Goal: Task Accomplishment & Management: Use online tool/utility

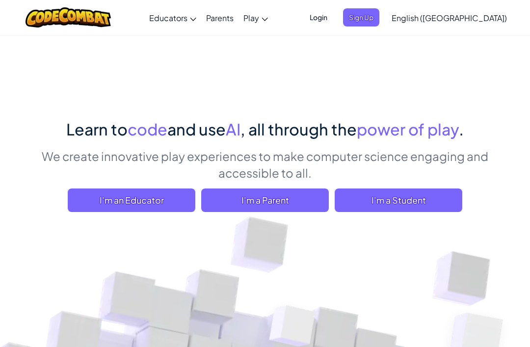
click at [413, 192] on span "I'm a Student" at bounding box center [399, 200] width 128 height 24
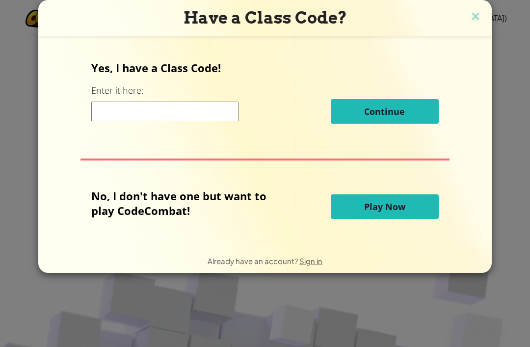
click at [412, 203] on button "Play Now" at bounding box center [385, 206] width 108 height 25
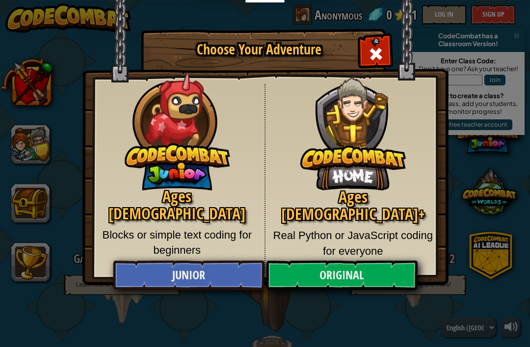
click at [217, 274] on link "Junior" at bounding box center [188, 275] width 151 height 29
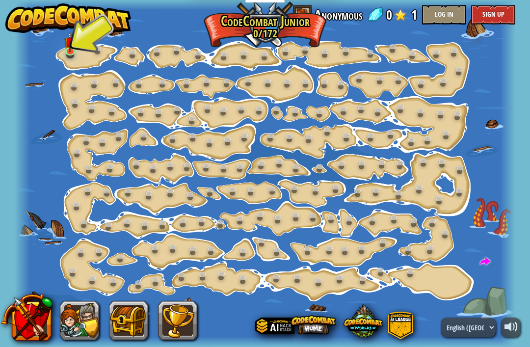
click at [83, 40] on div at bounding box center [265, 173] width 500 height 347
click at [69, 52] on link at bounding box center [72, 52] width 20 height 15
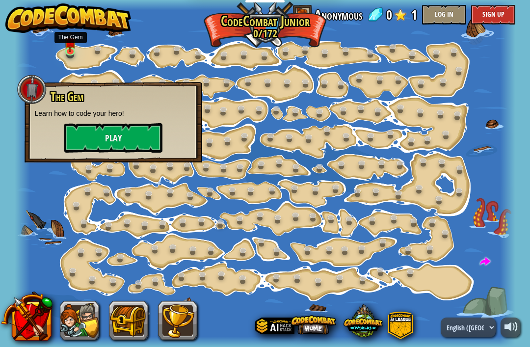
click at [92, 128] on button "Play" at bounding box center [113, 137] width 98 height 29
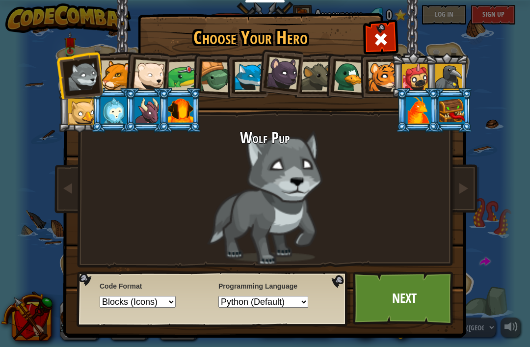
click at [223, 83] on div at bounding box center [215, 76] width 31 height 31
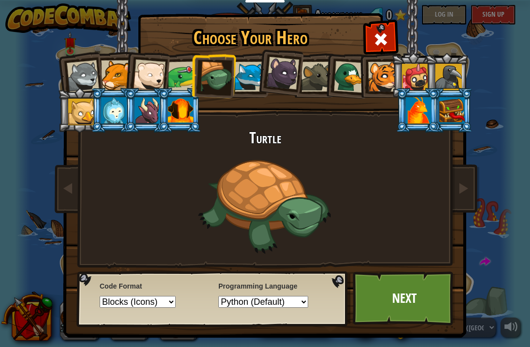
click at [242, 76] on div at bounding box center [250, 77] width 30 height 30
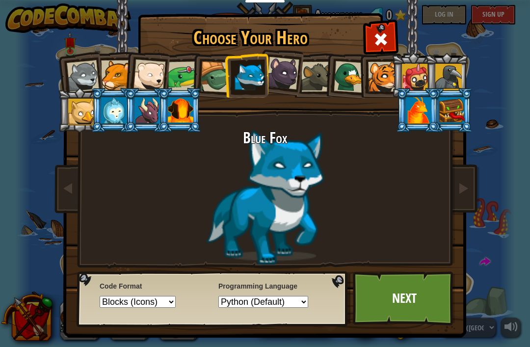
click at [437, 105] on li at bounding box center [451, 110] width 44 height 45
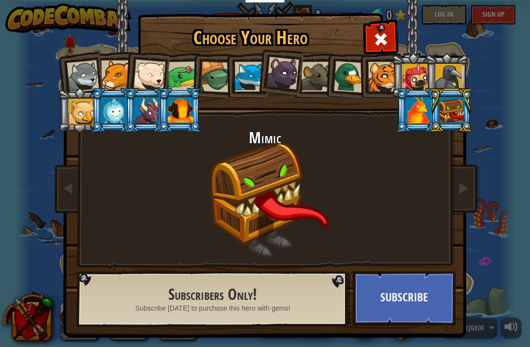
click at [410, 311] on button "Subscribe" at bounding box center [404, 298] width 103 height 54
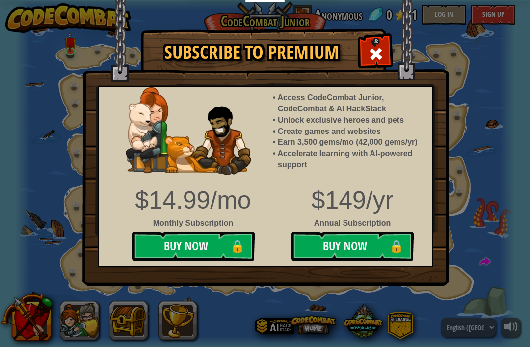
click at [372, 48] on span at bounding box center [376, 54] width 16 height 16
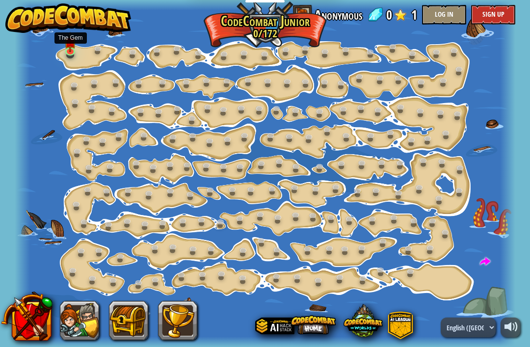
click at [79, 54] on link at bounding box center [72, 52] width 20 height 15
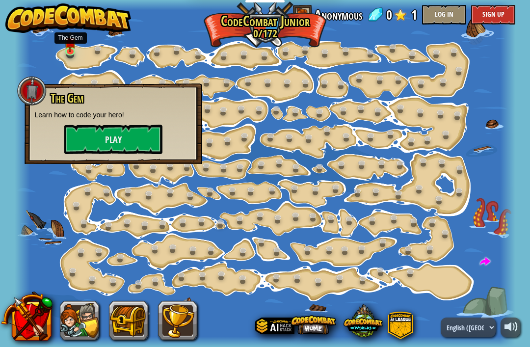
click at [118, 141] on button "Play" at bounding box center [113, 139] width 98 height 29
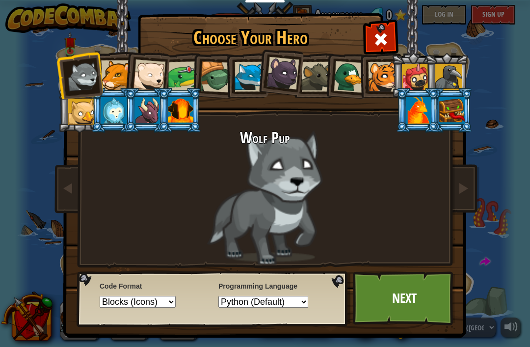
click at [452, 109] on div at bounding box center [452, 110] width 26 height 26
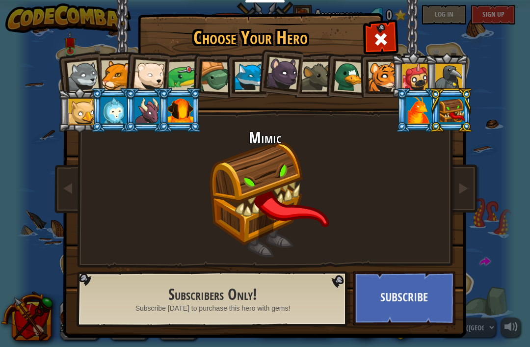
click at [379, 40] on span at bounding box center [381, 39] width 16 height 16
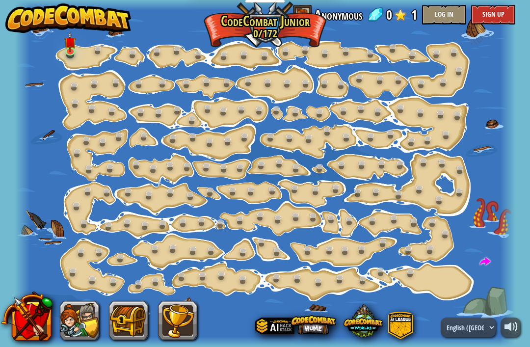
click at [75, 51] on link at bounding box center [72, 52] width 20 height 15
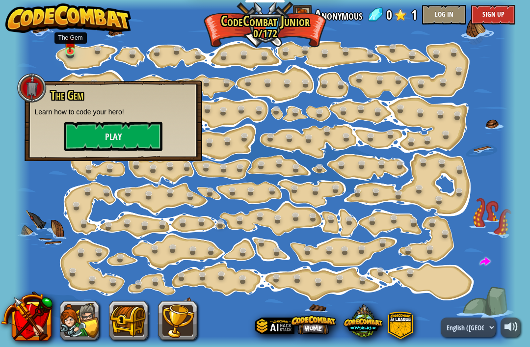
click at [134, 137] on button "Play" at bounding box center [113, 136] width 98 height 29
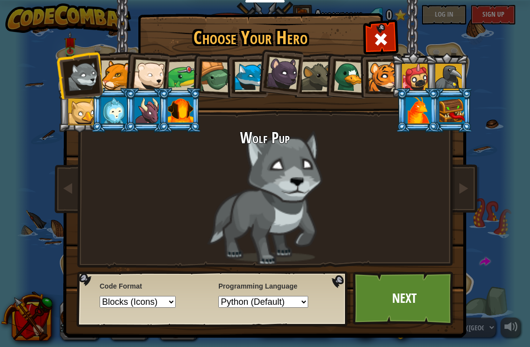
click at [456, 112] on div at bounding box center [452, 110] width 26 height 26
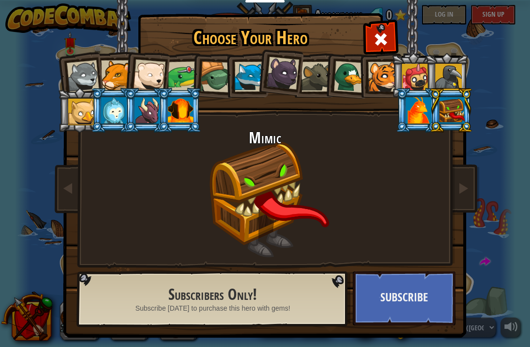
click at [77, 77] on div at bounding box center [83, 76] width 32 height 32
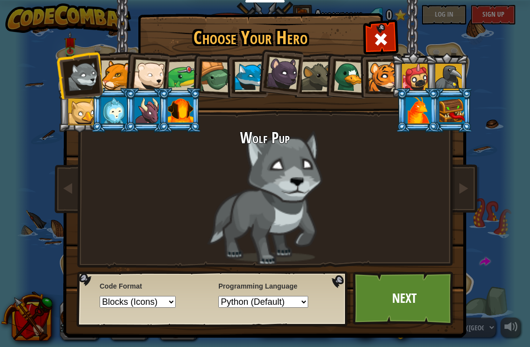
click at [169, 113] on div at bounding box center [181, 110] width 26 height 26
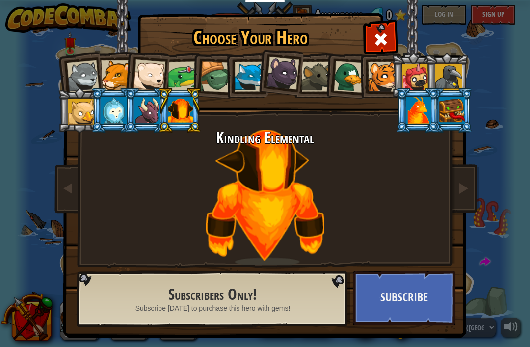
click at [79, 104] on div at bounding box center [81, 112] width 26 height 26
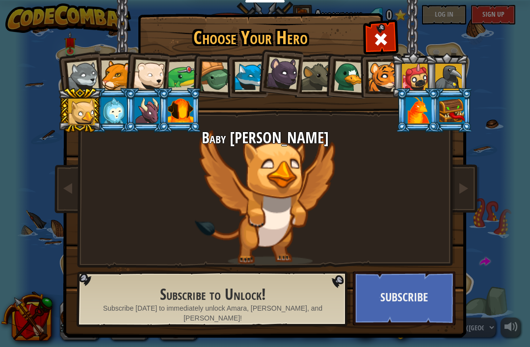
click at [81, 72] on div at bounding box center [83, 76] width 32 height 32
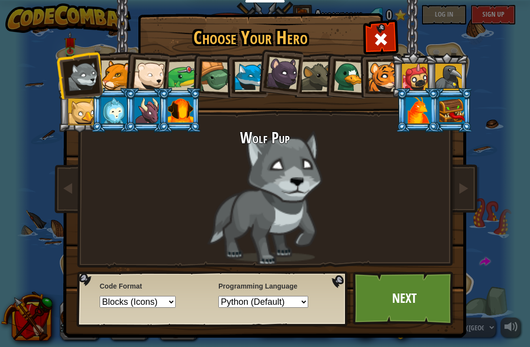
click at [117, 77] on div at bounding box center [116, 75] width 30 height 30
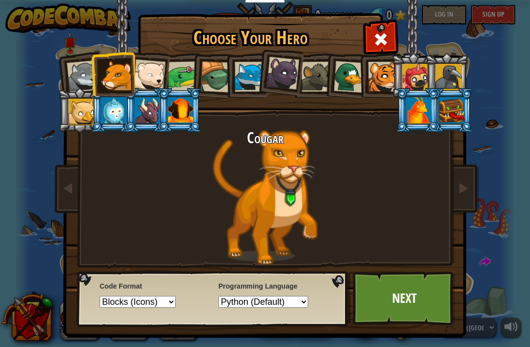
click at [154, 82] on div at bounding box center [149, 75] width 32 height 32
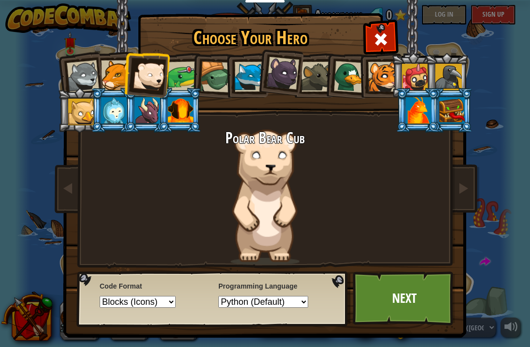
click at [185, 84] on div at bounding box center [183, 76] width 30 height 30
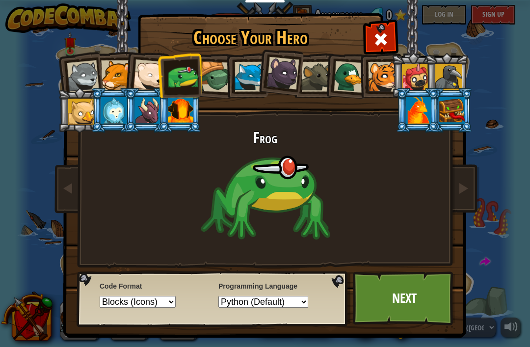
click at [253, 58] on li at bounding box center [246, 75] width 44 height 45
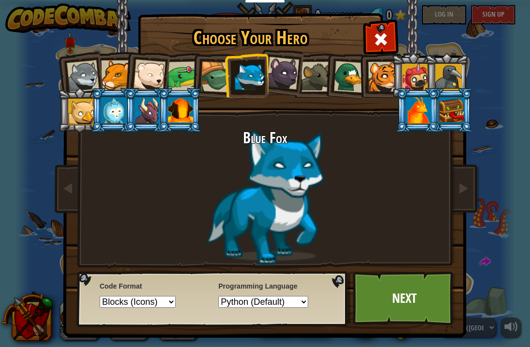
click at [437, 289] on link "Next" at bounding box center [404, 298] width 103 height 54
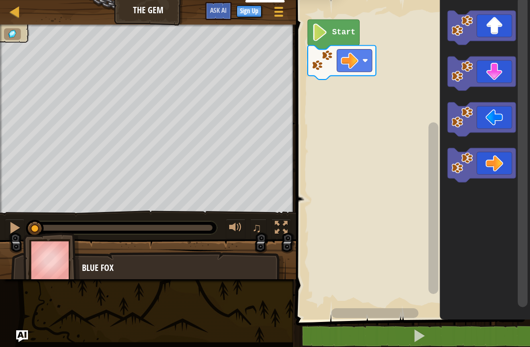
click at [472, 331] on button at bounding box center [418, 336] width 237 height 23
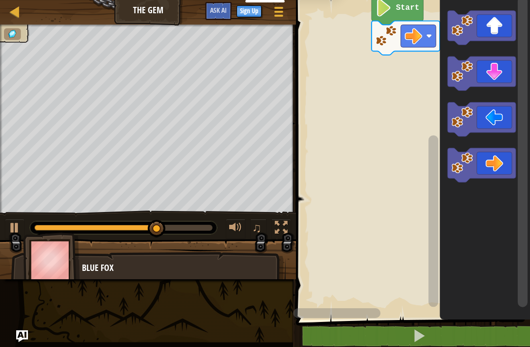
click at [385, 342] on button at bounding box center [418, 336] width 237 height 23
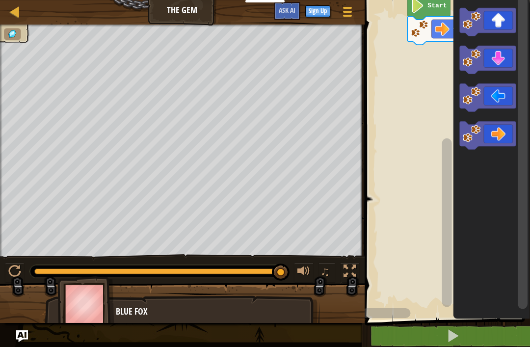
click at [22, 261] on div "♫" at bounding box center [182, 268] width 365 height 29
click at [16, 273] on div at bounding box center [14, 271] width 13 height 13
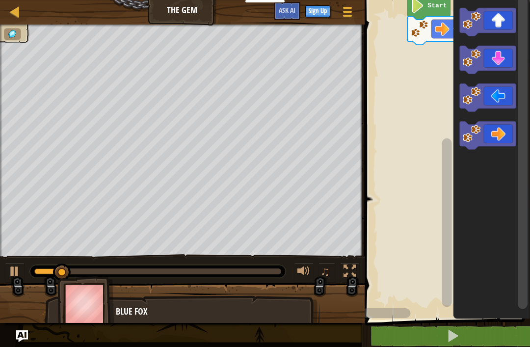
click at [15, 278] on div at bounding box center [14, 271] width 13 height 13
click at [463, 338] on button at bounding box center [453, 336] width 168 height 23
click at [17, 275] on div at bounding box center [14, 271] width 13 height 13
click at [15, 275] on div at bounding box center [14, 271] width 13 height 13
click at [22, 272] on button at bounding box center [15, 272] width 20 height 20
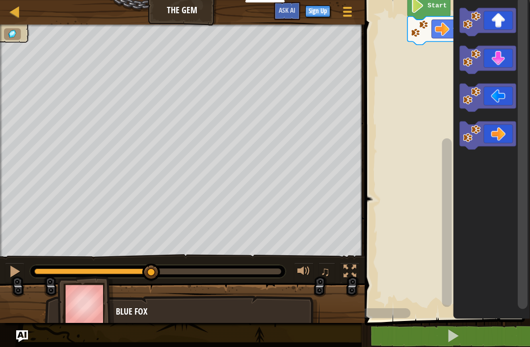
click at [7, 275] on button at bounding box center [15, 272] width 20 height 20
click at [497, 58] on icon "Blockly Workspace" at bounding box center [487, 60] width 56 height 28
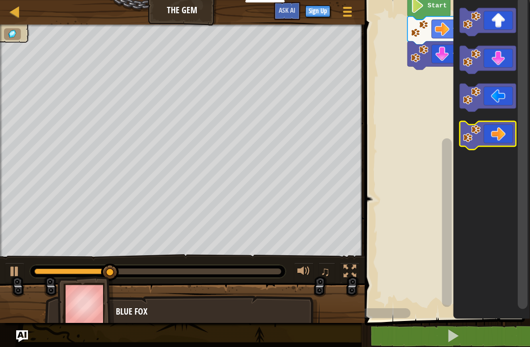
click at [504, 128] on icon "Blockly Workspace" at bounding box center [487, 136] width 56 height 28
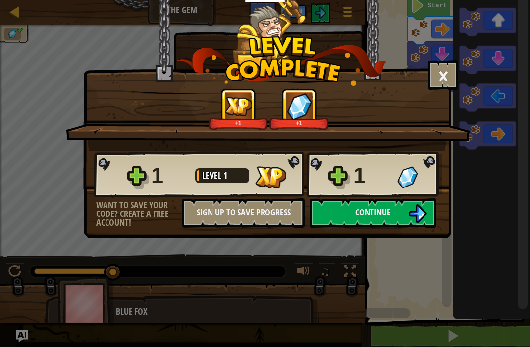
click at [408, 221] on img at bounding box center [417, 213] width 19 height 19
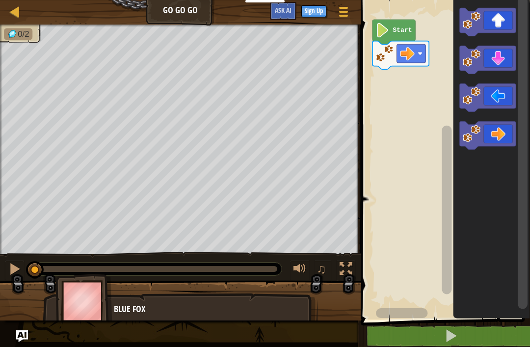
click at [503, 132] on icon "Blockly Workspace" at bounding box center [487, 136] width 56 height 28
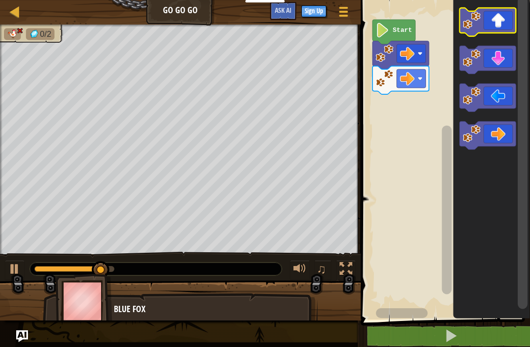
click at [501, 24] on icon "Blockly Workspace" at bounding box center [487, 22] width 56 height 28
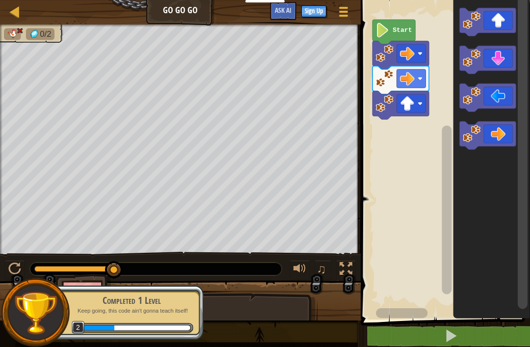
click at [487, 339] on button at bounding box center [451, 336] width 172 height 23
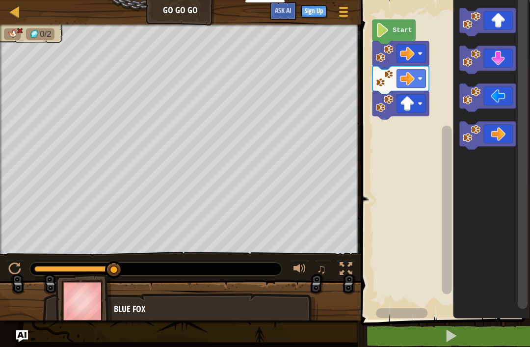
click at [435, 329] on button at bounding box center [451, 336] width 172 height 23
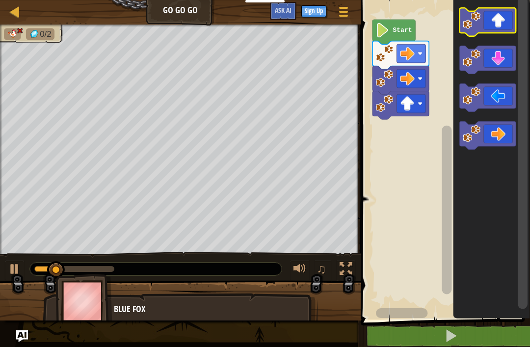
click at [501, 14] on icon "Blockly Workspace" at bounding box center [487, 22] width 56 height 28
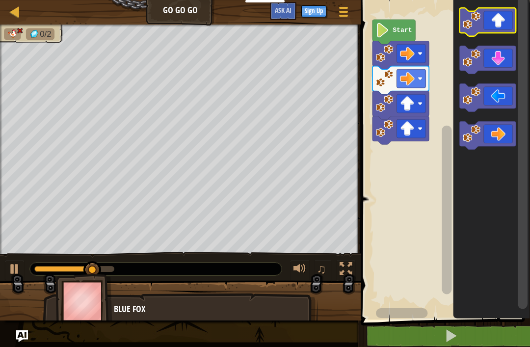
click at [506, 16] on icon "Blockly Workspace" at bounding box center [487, 22] width 56 height 28
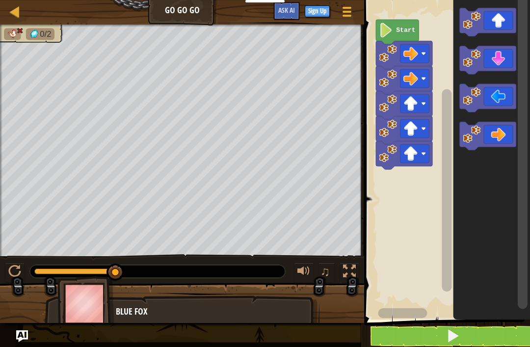
click at [21, 264] on button at bounding box center [15, 272] width 20 height 20
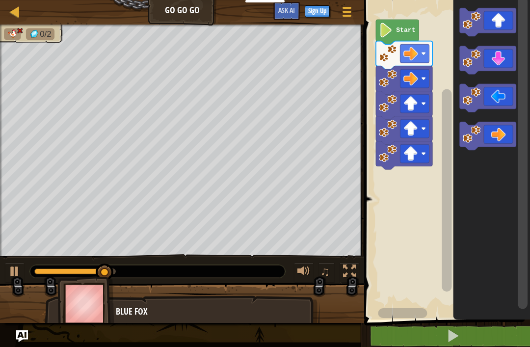
click at [508, 35] on rect "Blockly Workspace" at bounding box center [488, 22] width 56 height 28
click at [524, 45] on rect "Blockly Workspace" at bounding box center [523, 153] width 10 height 313
click at [494, 50] on icon "Blockly Workspace" at bounding box center [488, 60] width 56 height 28
click at [495, 28] on icon "Blockly Workspace" at bounding box center [488, 22] width 56 height 28
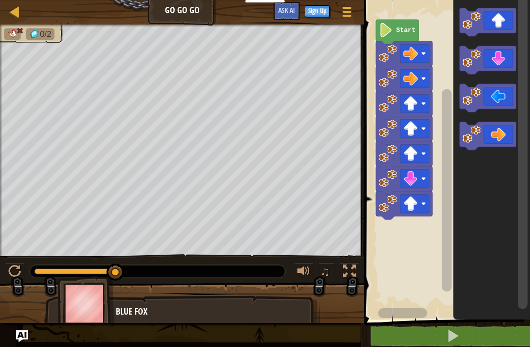
click at [497, 24] on icon "Blockly Workspace" at bounding box center [488, 22] width 56 height 28
click at [499, 32] on icon "Blockly Workspace" at bounding box center [488, 22] width 56 height 28
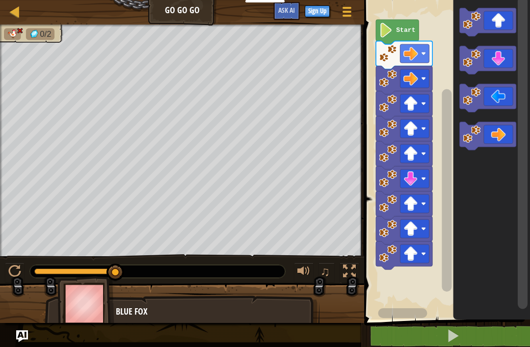
click at [398, 88] on icon "Blockly Workspace" at bounding box center [404, 80] width 56 height 28
click at [505, 131] on icon "Blockly Workspace" at bounding box center [488, 136] width 56 height 28
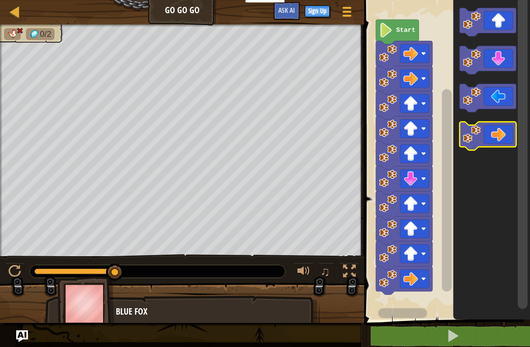
click at [505, 133] on icon "Blockly Workspace" at bounding box center [488, 136] width 56 height 28
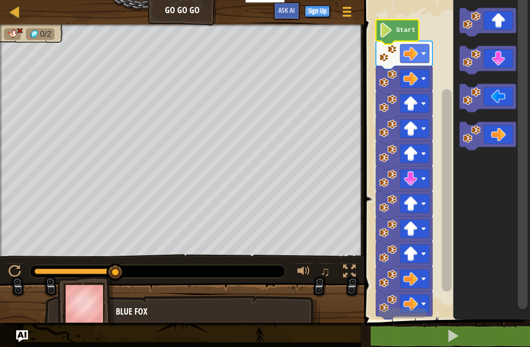
click at [404, 25] on icon "Blockly Workspace" at bounding box center [397, 32] width 43 height 25
click at [503, 21] on icon "Blockly Workspace" at bounding box center [488, 22] width 56 height 28
click at [48, 296] on div "Blue Fox" at bounding box center [182, 335] width 275 height 81
click at [500, 325] on button at bounding box center [452, 336] width 169 height 23
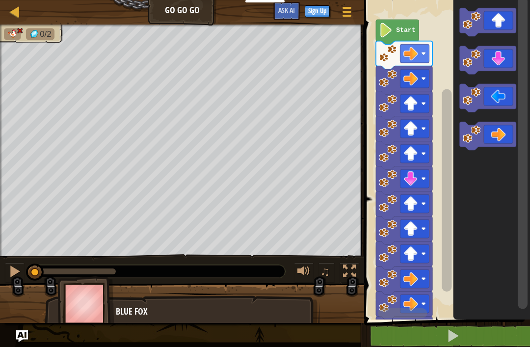
click at [508, 337] on button at bounding box center [452, 336] width 169 height 23
click at [514, 335] on button at bounding box center [452, 336] width 169 height 23
click at [513, 327] on button at bounding box center [452, 336] width 169 height 23
click at [507, 325] on button at bounding box center [452, 336] width 169 height 23
click at [494, 12] on icon "Blockly Workspace" at bounding box center [488, 22] width 56 height 28
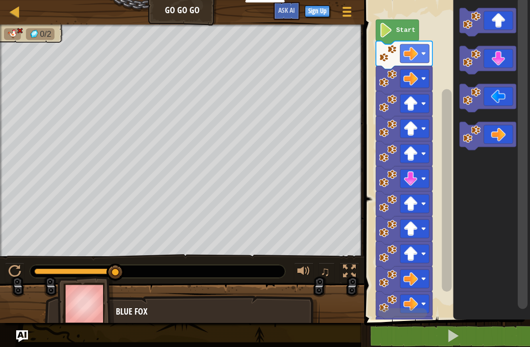
click at [496, 23] on icon "Blockly Workspace" at bounding box center [488, 22] width 56 height 28
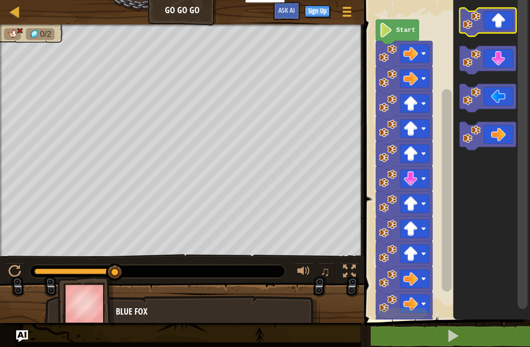
click at [505, 16] on icon "Blockly Workspace" at bounding box center [488, 22] width 56 height 28
click at [501, 12] on icon "Blockly Workspace" at bounding box center [488, 22] width 56 height 28
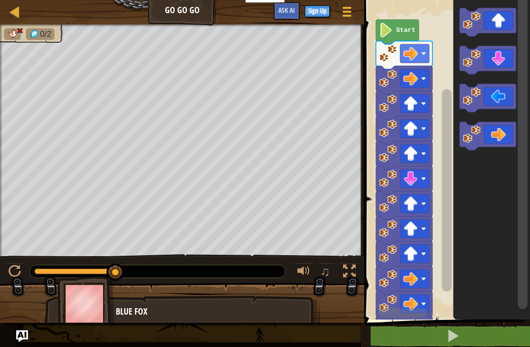
click at [498, 20] on icon "Blockly Workspace" at bounding box center [488, 22] width 56 height 28
click at [499, 18] on icon "Blockly Workspace" at bounding box center [488, 22] width 56 height 28
click at [499, 16] on icon "Blockly Workspace" at bounding box center [488, 22] width 56 height 28
click at [406, 28] on text "Start" at bounding box center [405, 29] width 19 height 7
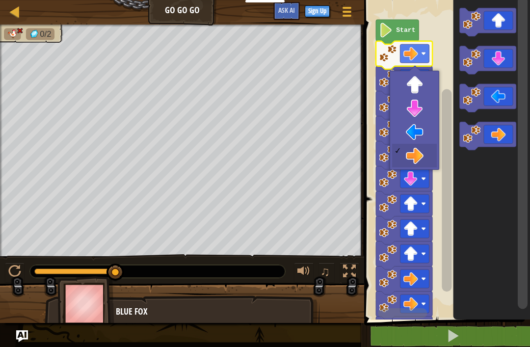
click at [419, 67] on icon "Blockly Workspace" at bounding box center [404, 80] width 56 height 28
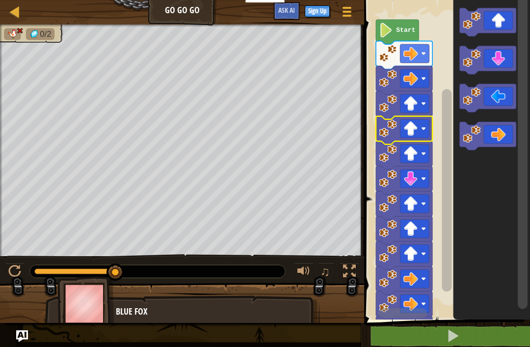
click at [422, 126] on rect "Blockly Workspace" at bounding box center [445, 157] width 169 height 324
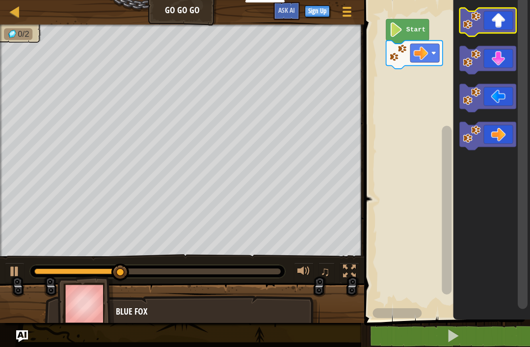
click at [490, 18] on icon "Blockly Workspace" at bounding box center [488, 22] width 56 height 28
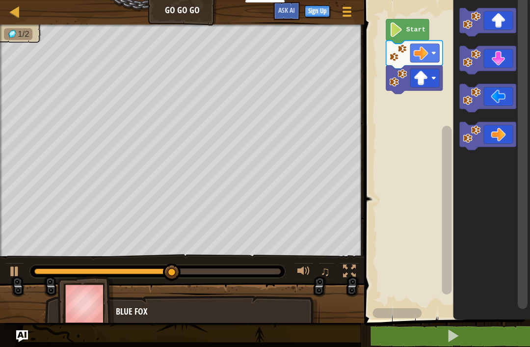
click at [500, 133] on icon "Blockly Workspace" at bounding box center [488, 136] width 56 height 28
click at [501, 135] on icon "Blockly Workspace" at bounding box center [488, 136] width 56 height 28
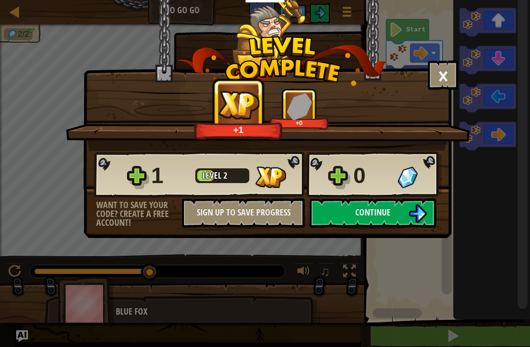
click at [409, 209] on img at bounding box center [417, 213] width 19 height 19
